Goal: Information Seeking & Learning: Learn about a topic

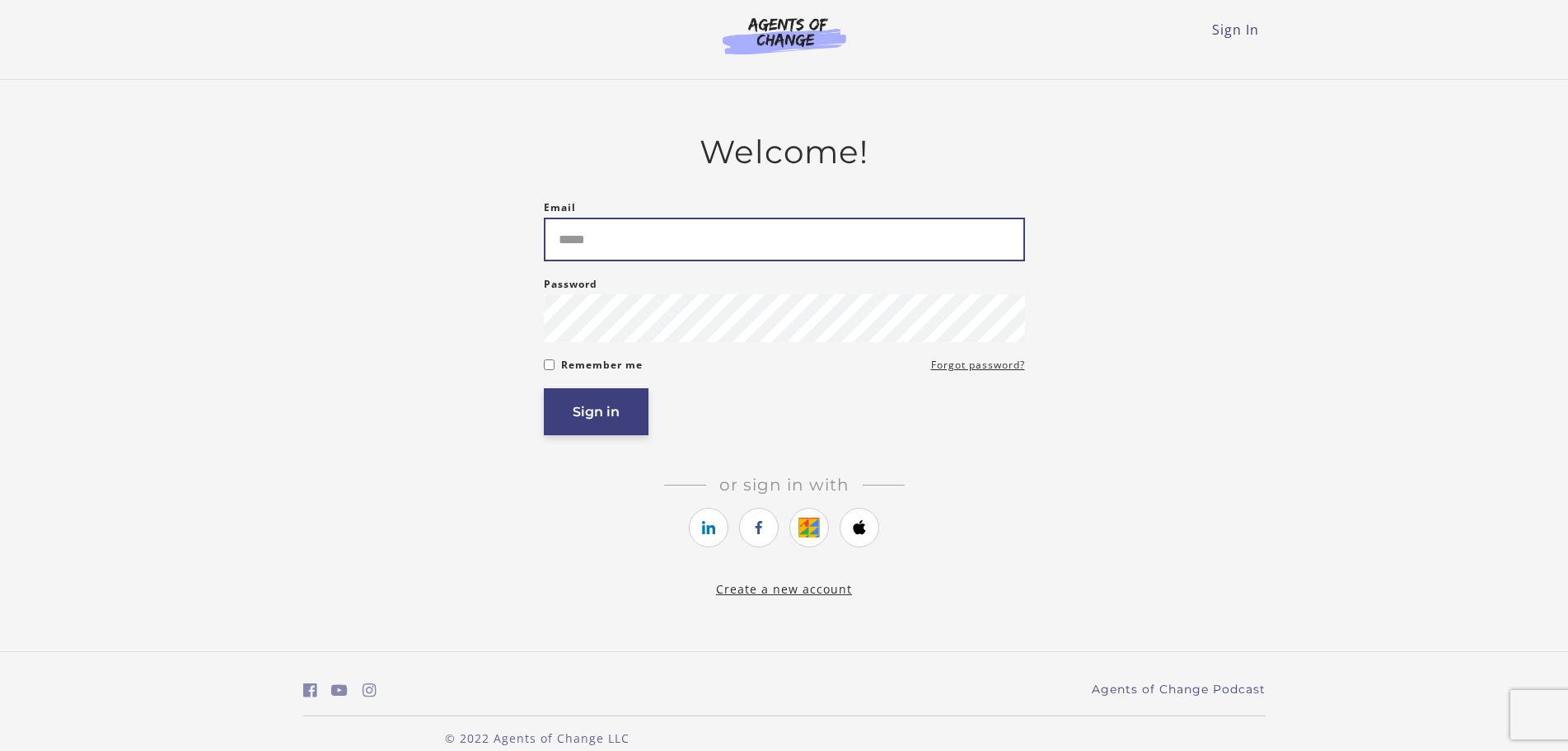
type input "**********"
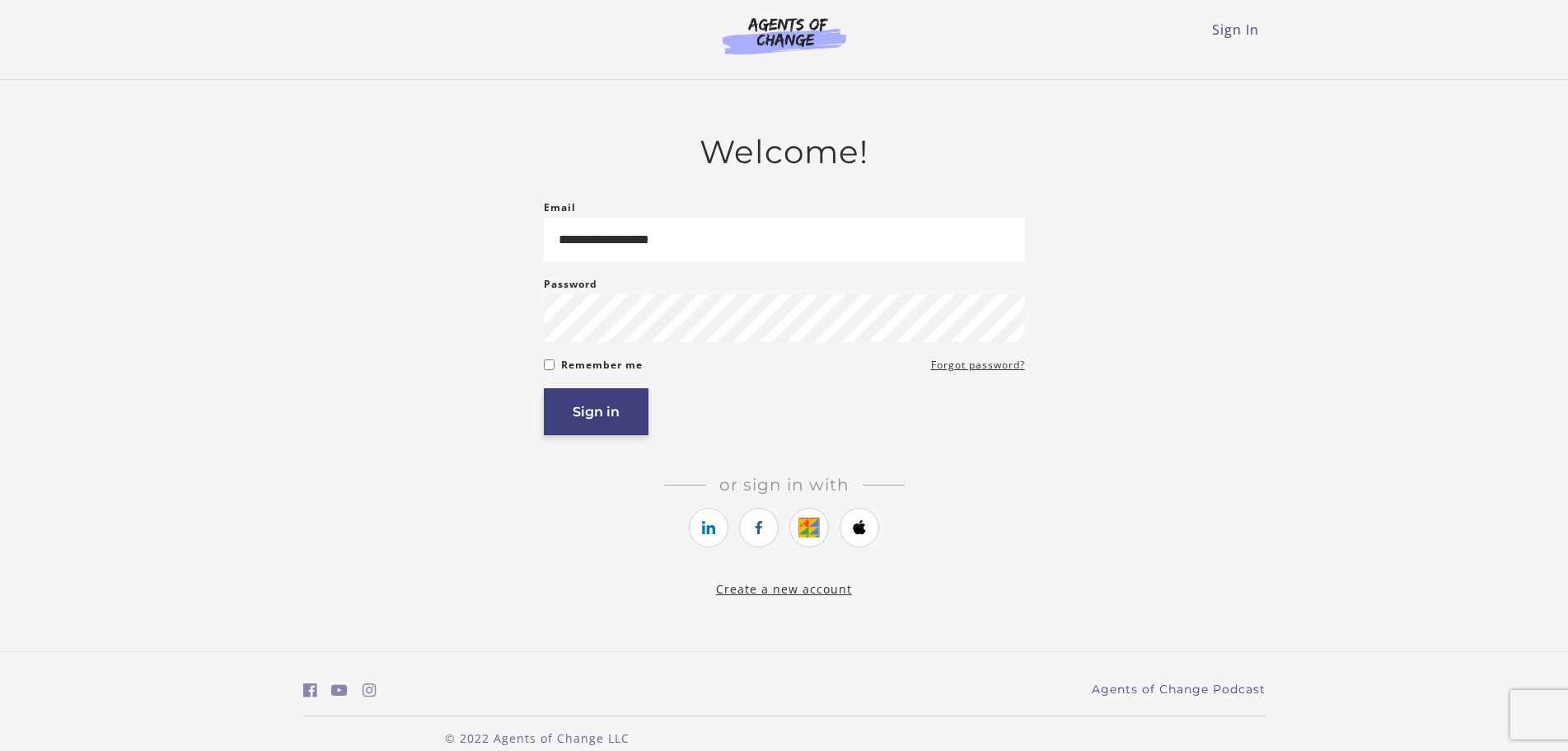
click at [612, 429] on button "Sign in" at bounding box center [595, 411] width 105 height 47
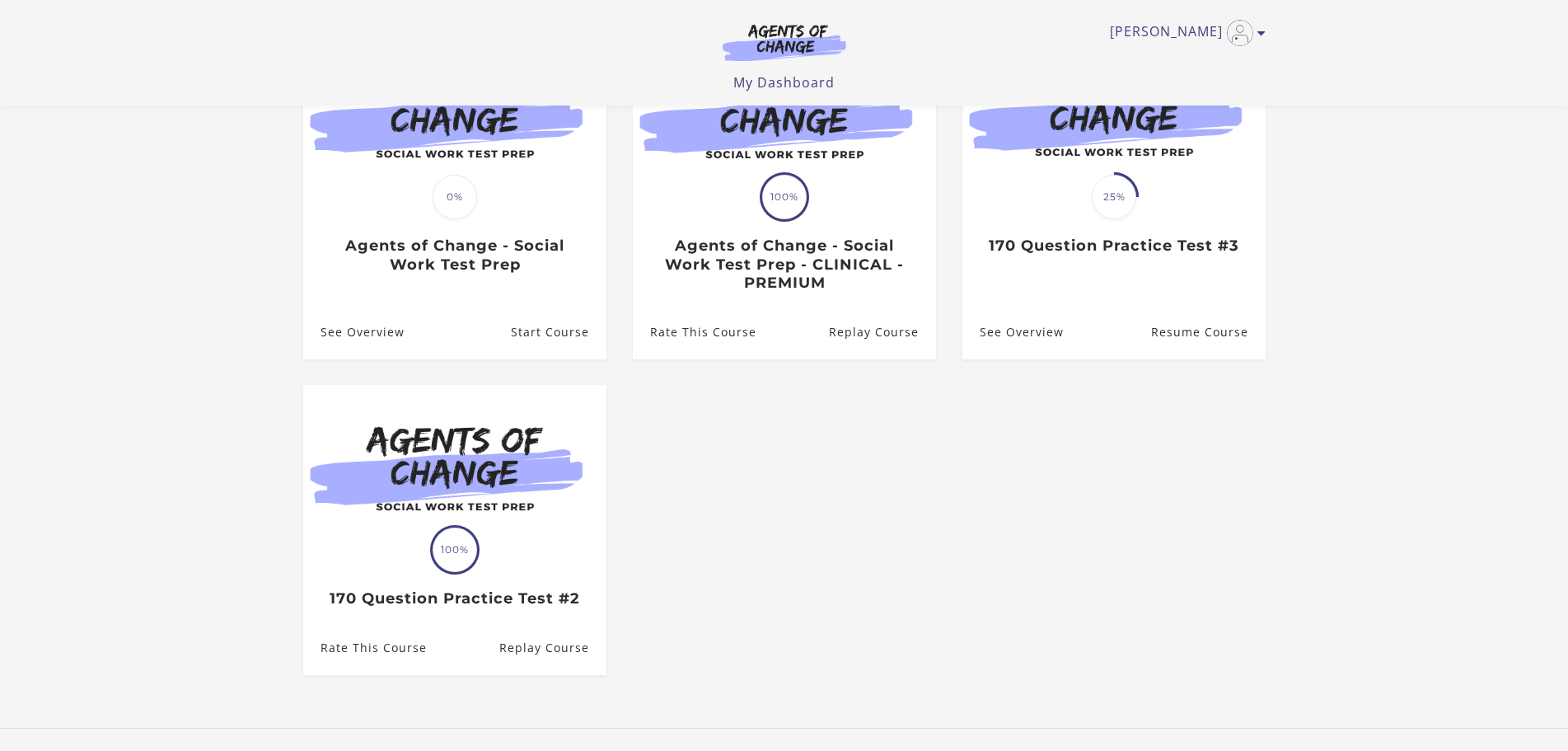
scroll to position [324, 0]
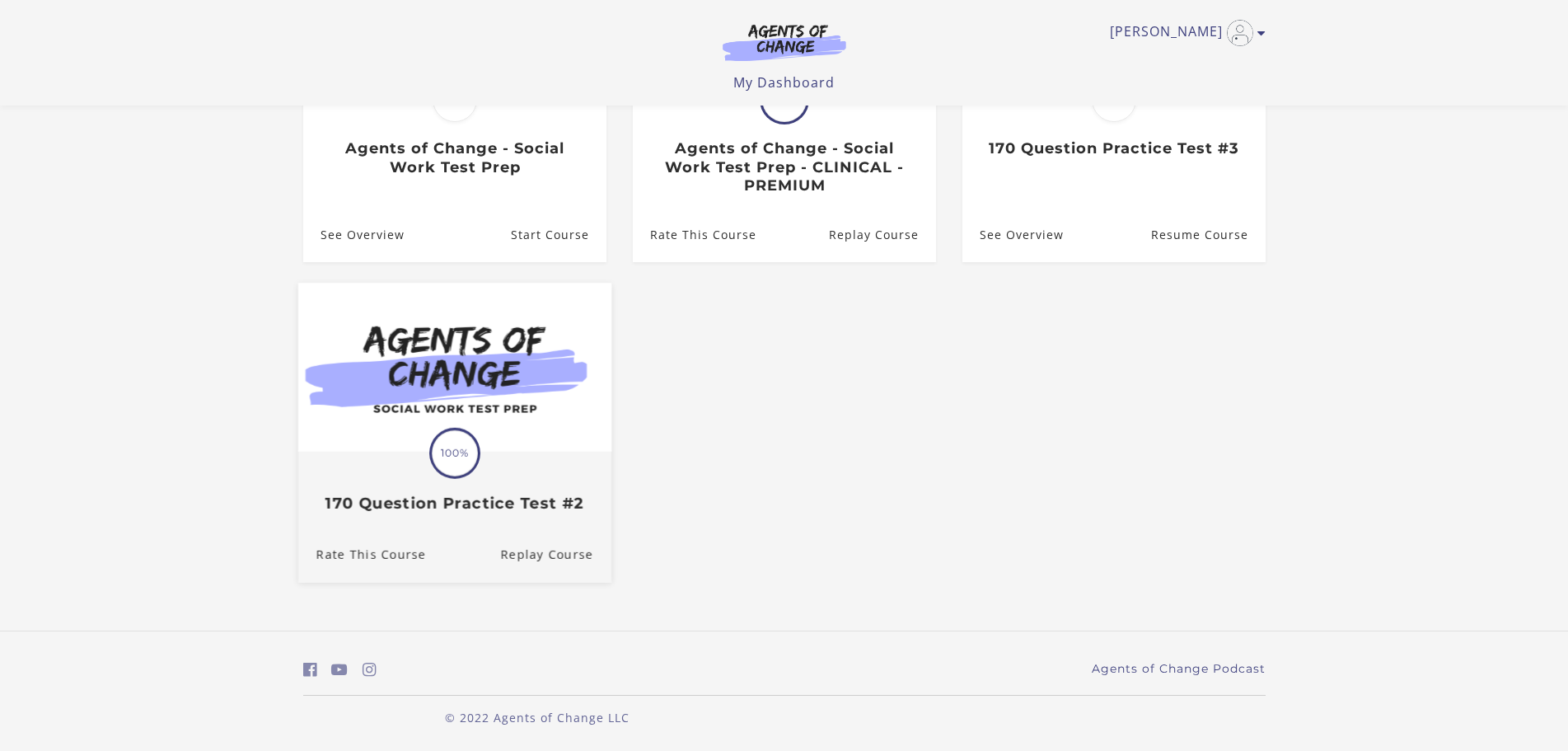
click at [458, 383] on img at bounding box center [454, 367] width 313 height 169
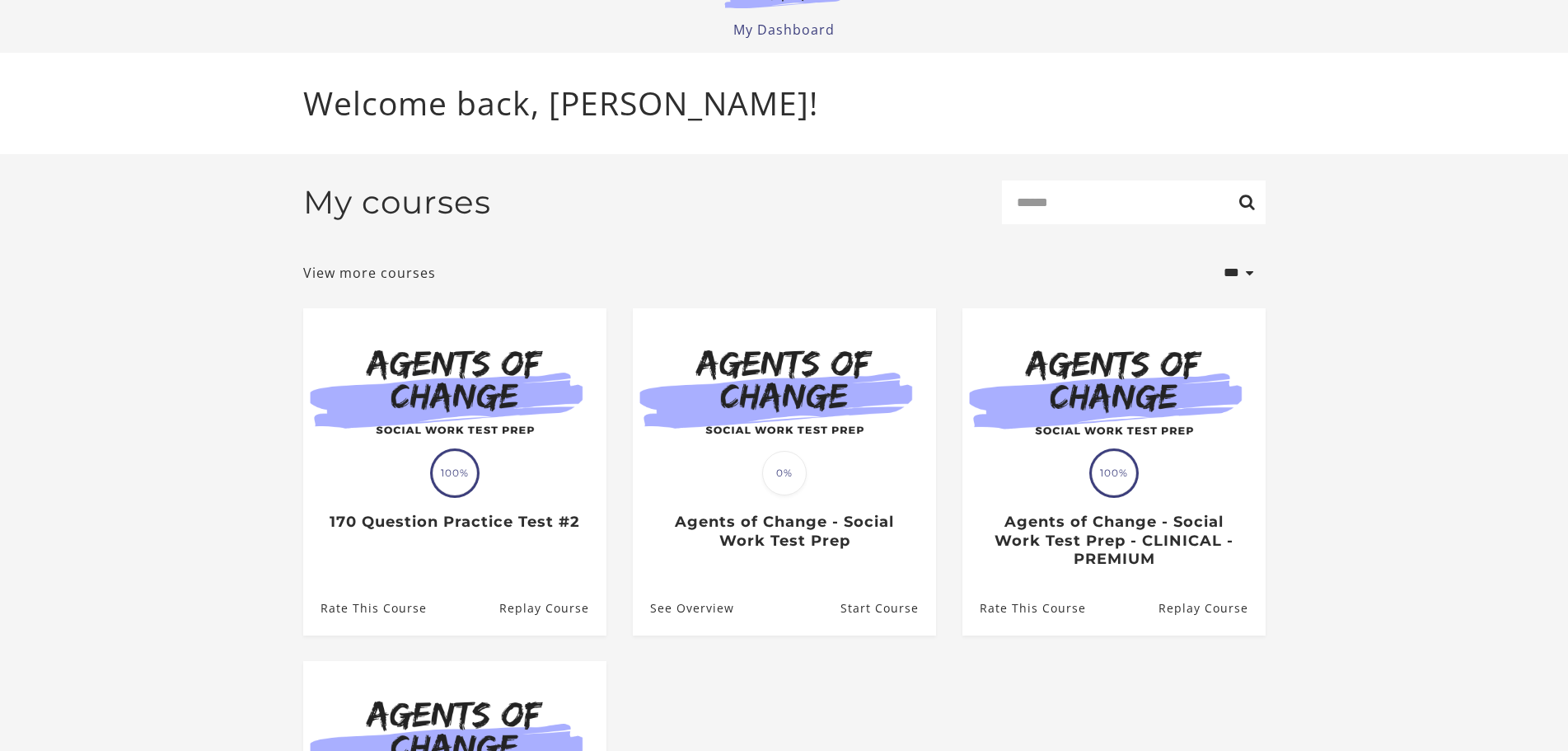
scroll to position [83, 0]
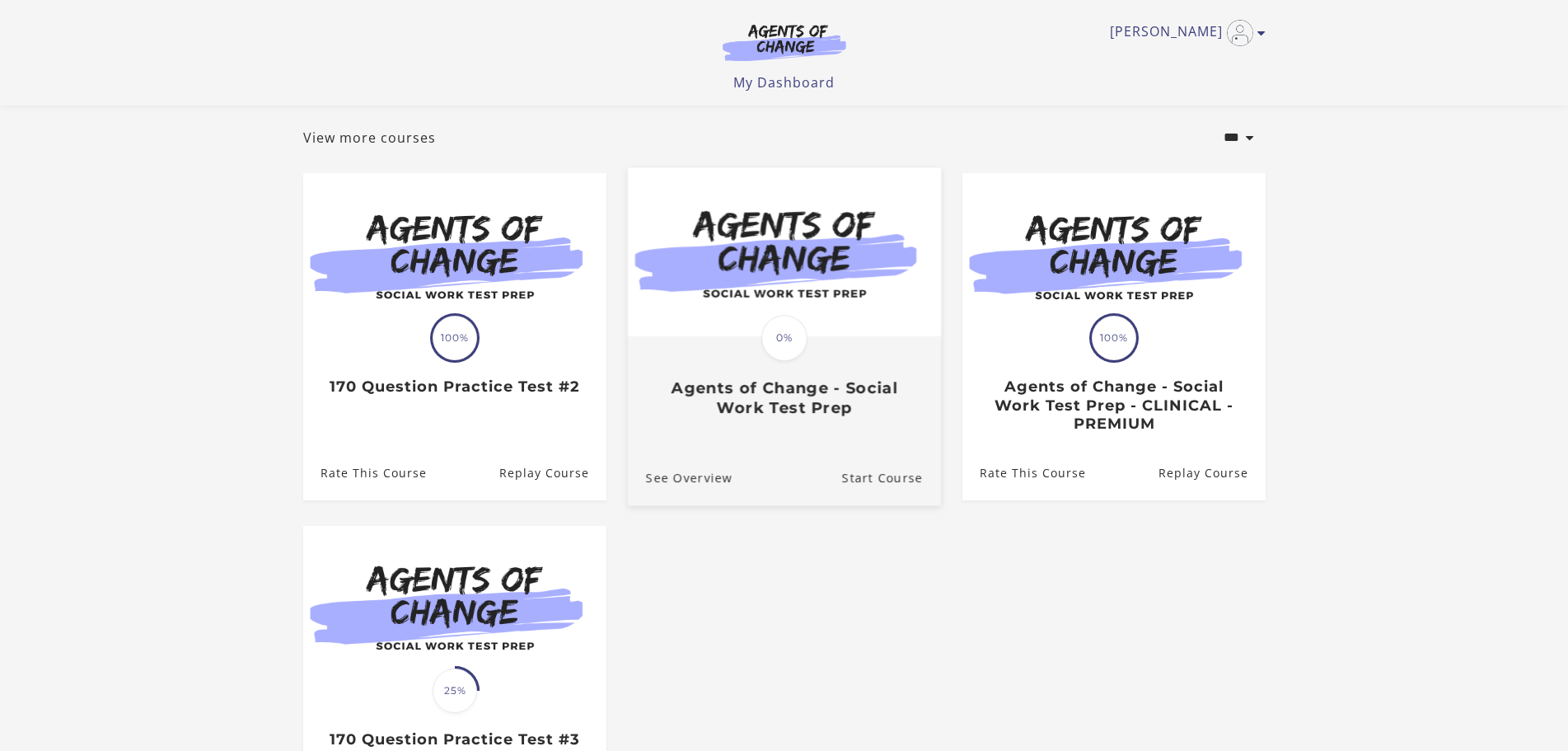
click at [761, 312] on img at bounding box center [783, 252] width 313 height 169
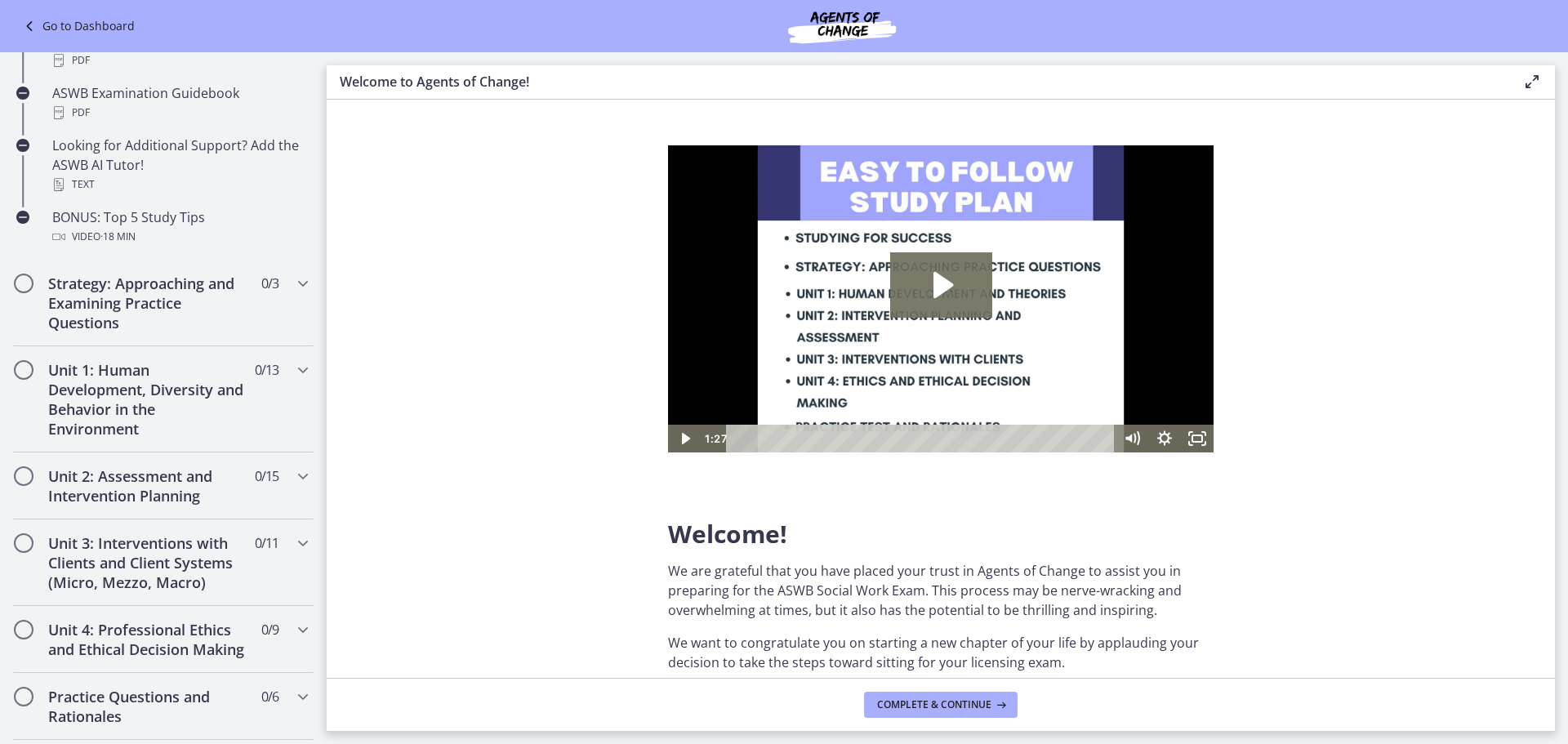
scroll to position [817, 0]
click at [293, 277] on icon "Chapters" at bounding box center [303, 279] width 19 height 19
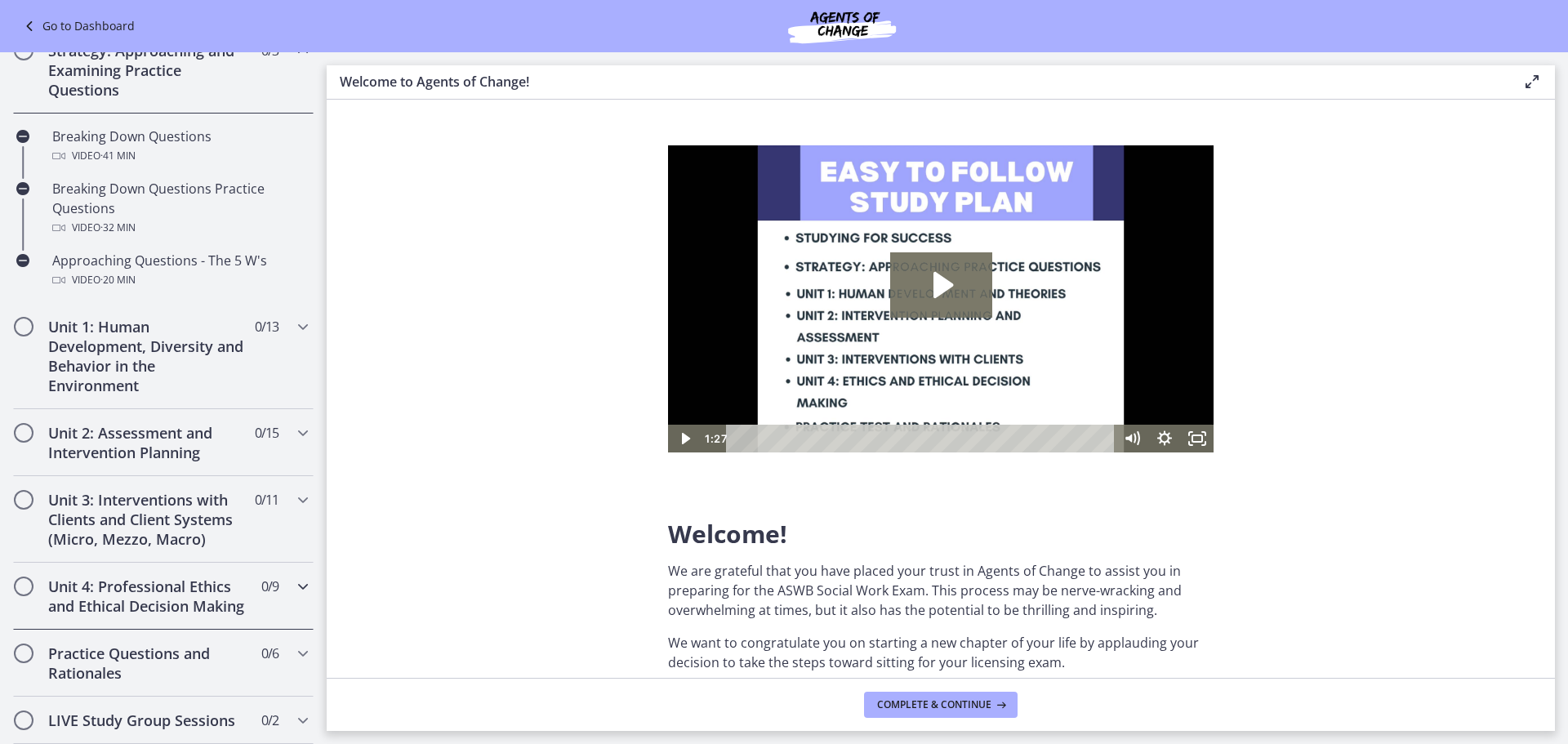
scroll to position [217, 0]
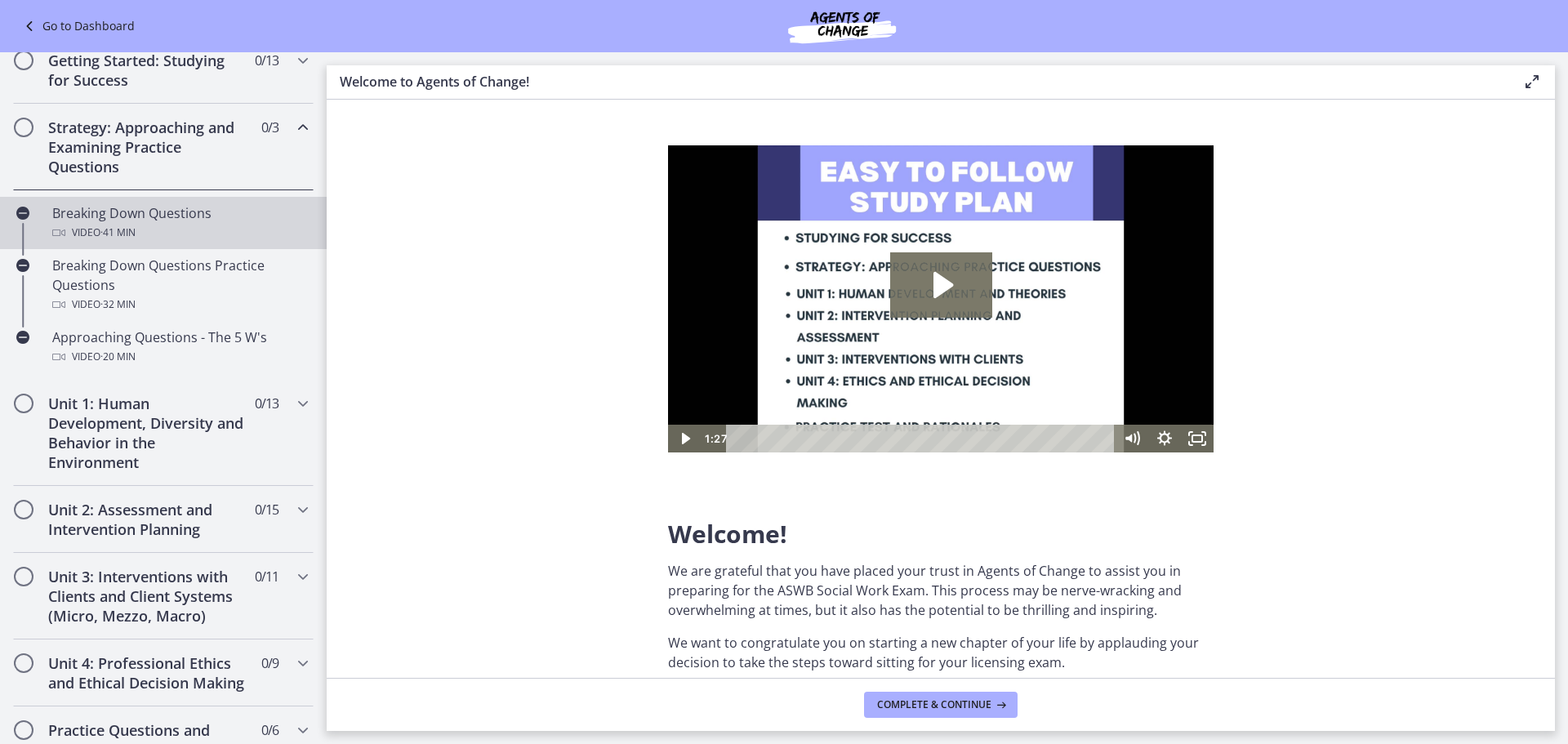
click at [139, 216] on div "Breaking Down Questions Video · 41 min" at bounding box center [179, 223] width 254 height 39
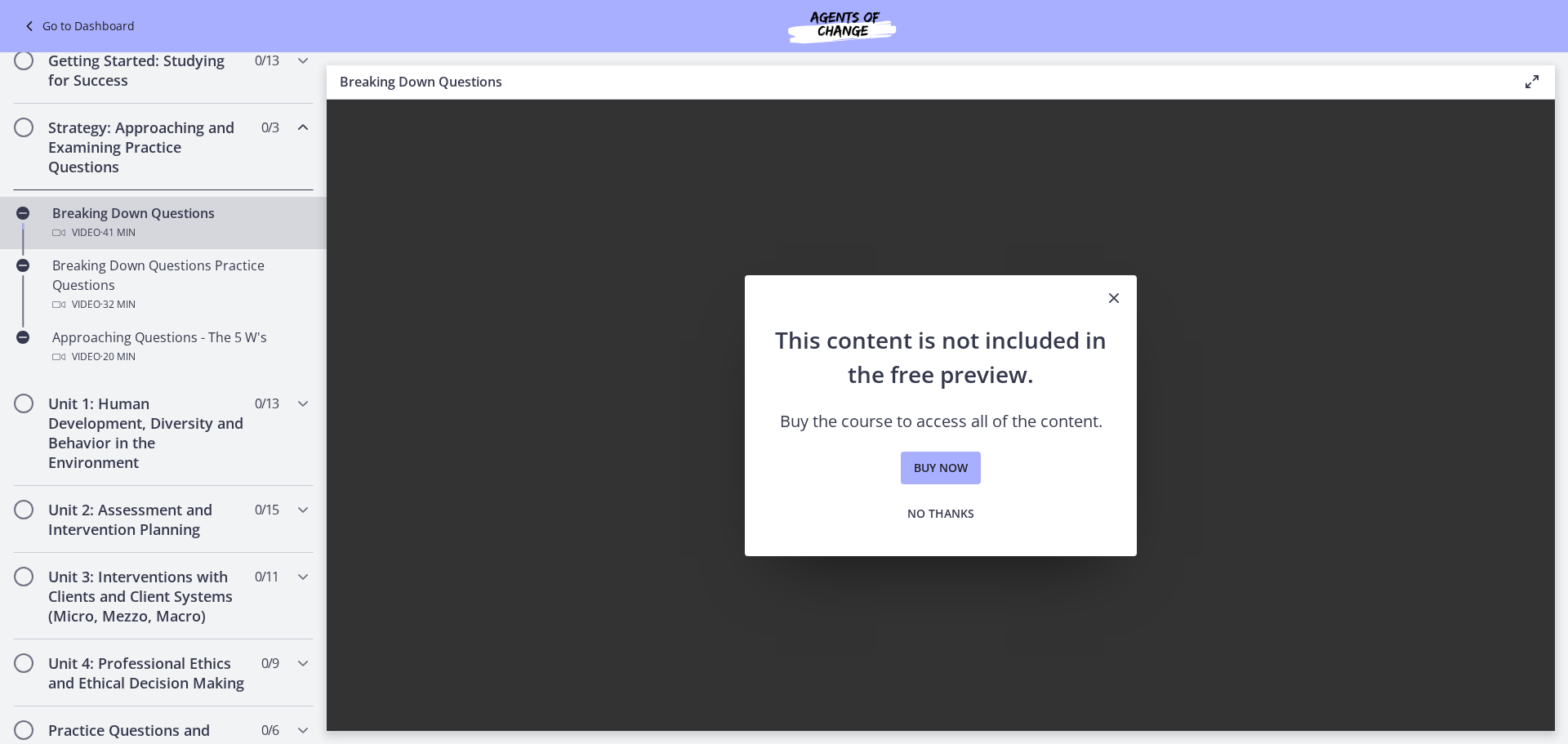
click at [1113, 300] on icon "Close" at bounding box center [1113, 298] width 19 height 19
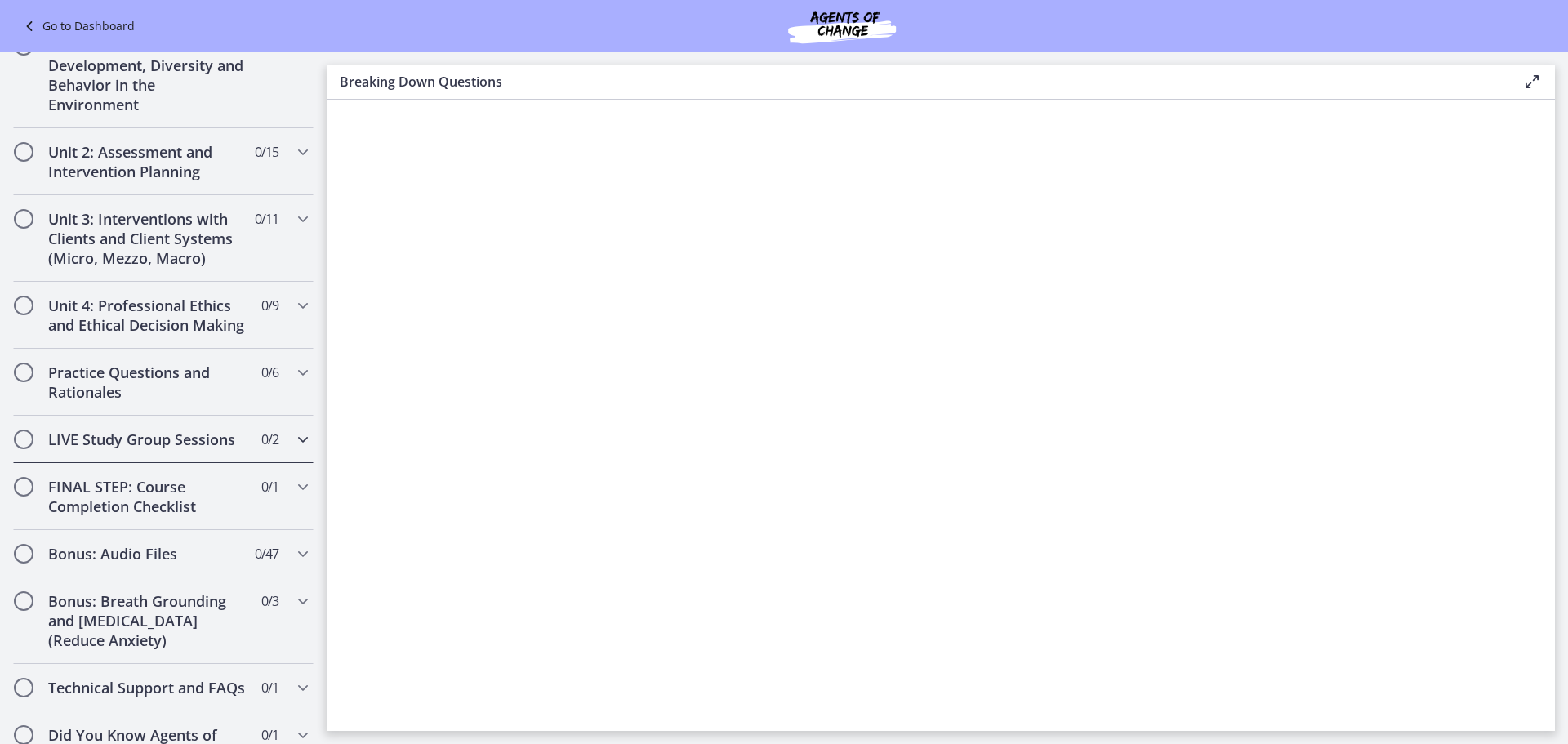
scroll to position [707, 0]
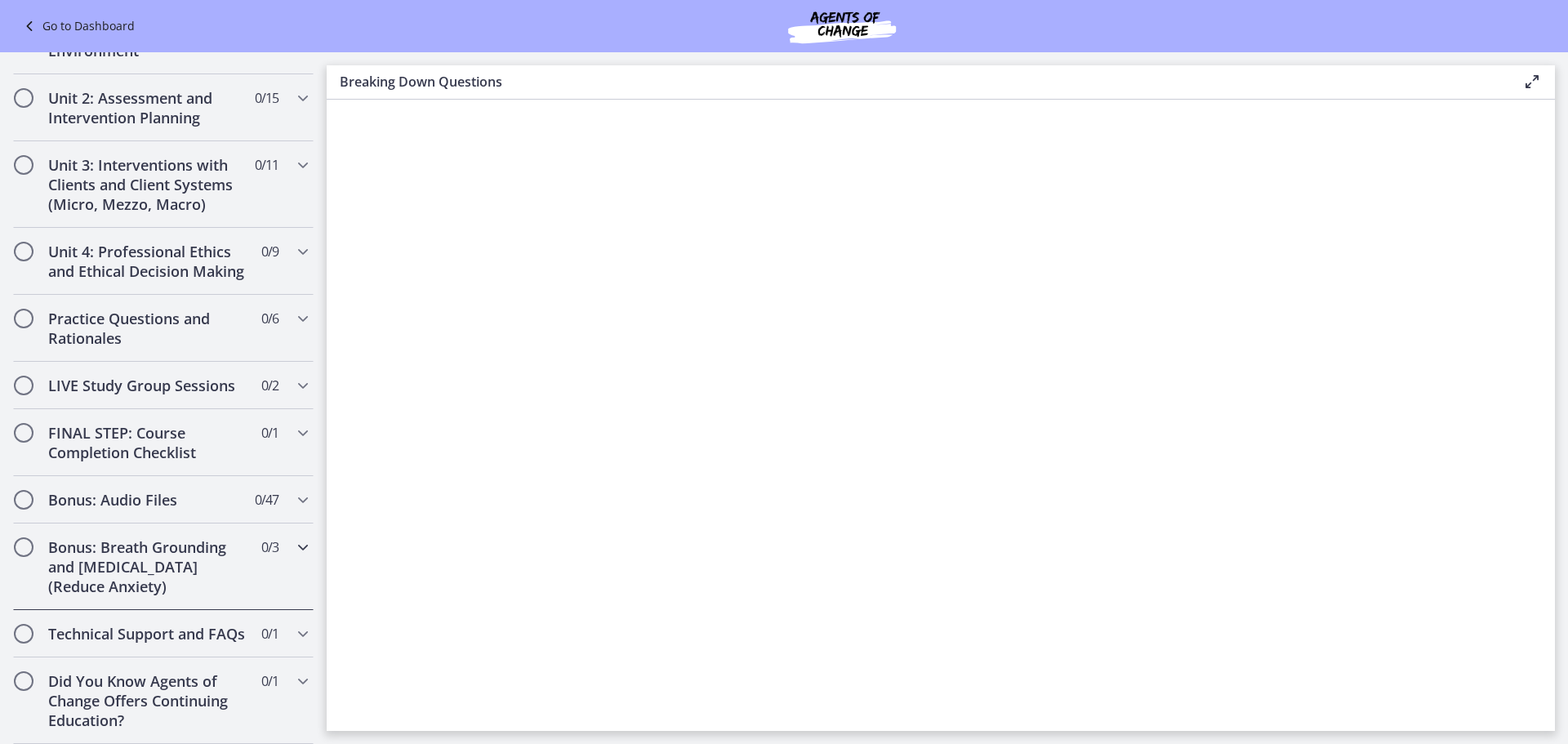
click at [179, 555] on h2 "Bonus: Breath Grounding and [MEDICAL_DATA] (Reduce Anxiety)" at bounding box center [148, 567] width 199 height 59
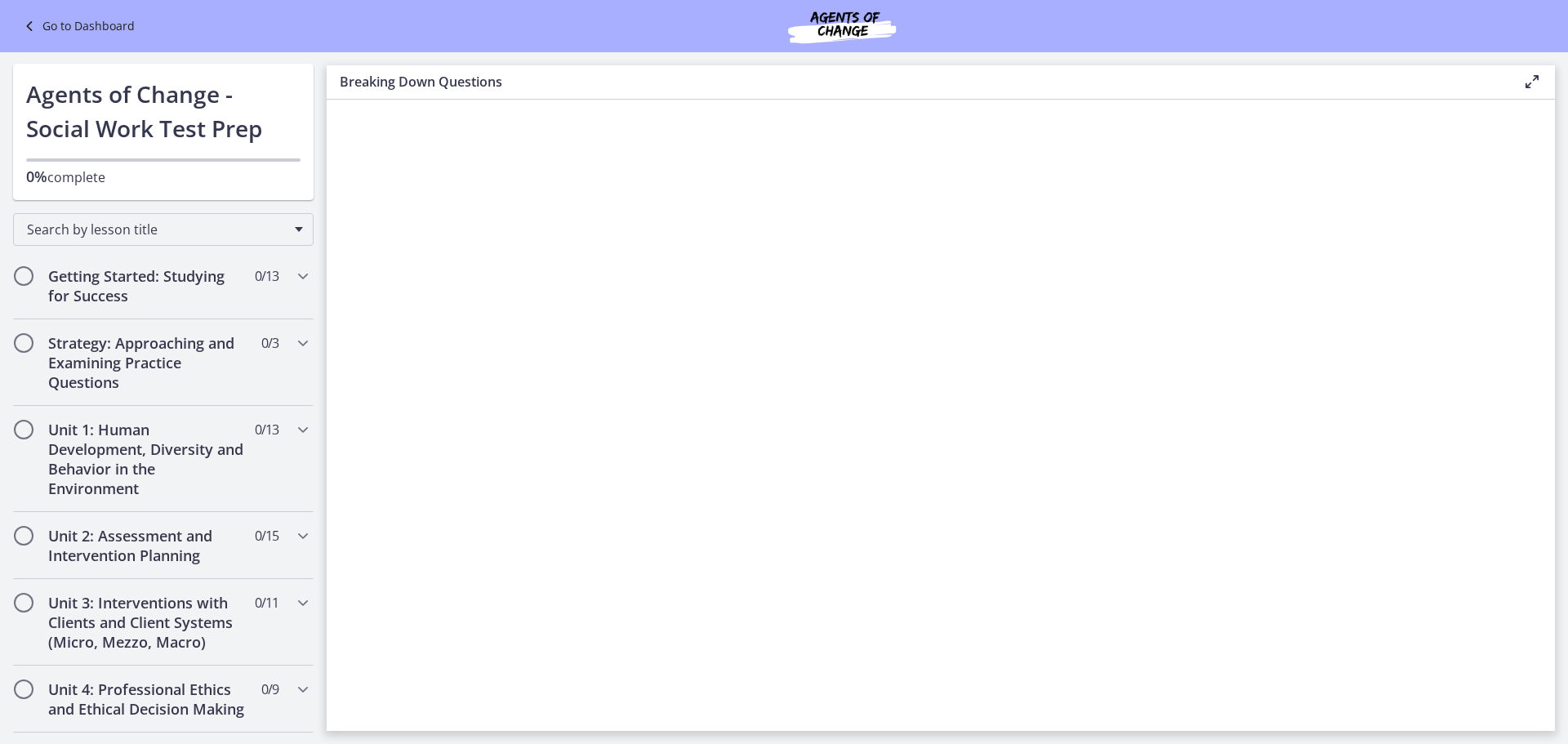
scroll to position [0, 0]
